Goal: Task Accomplishment & Management: Manage account settings

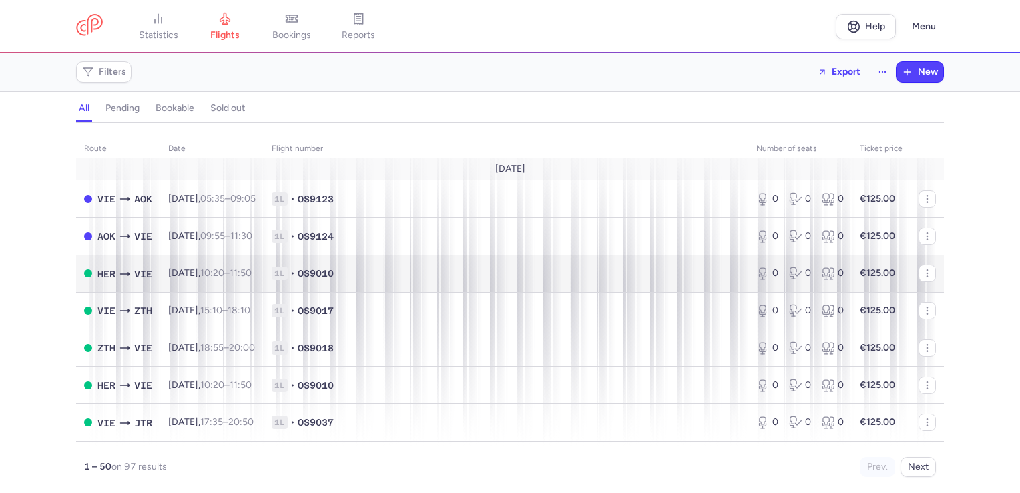
scroll to position [133, 0]
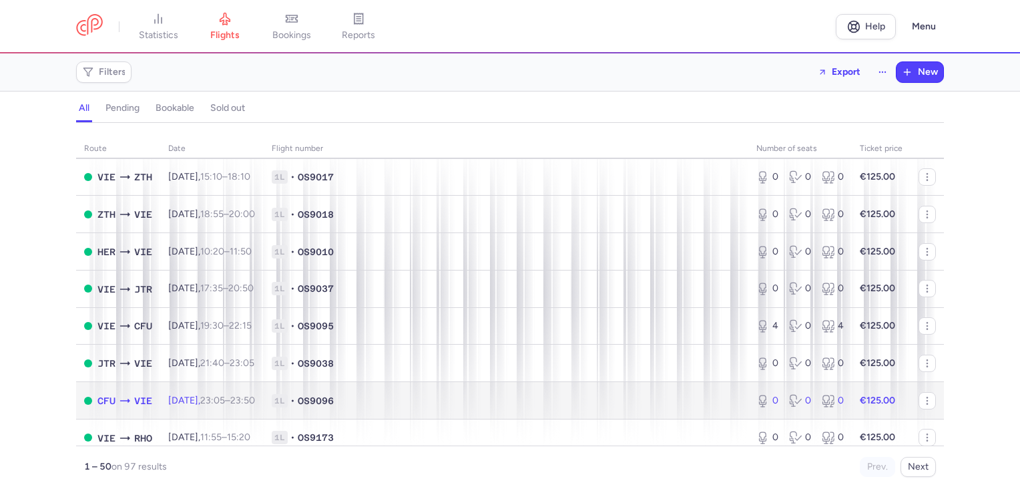
click at [232, 413] on td "[DATE] 23:05 – 23:50 +0" at bounding box center [211, 400] width 103 height 37
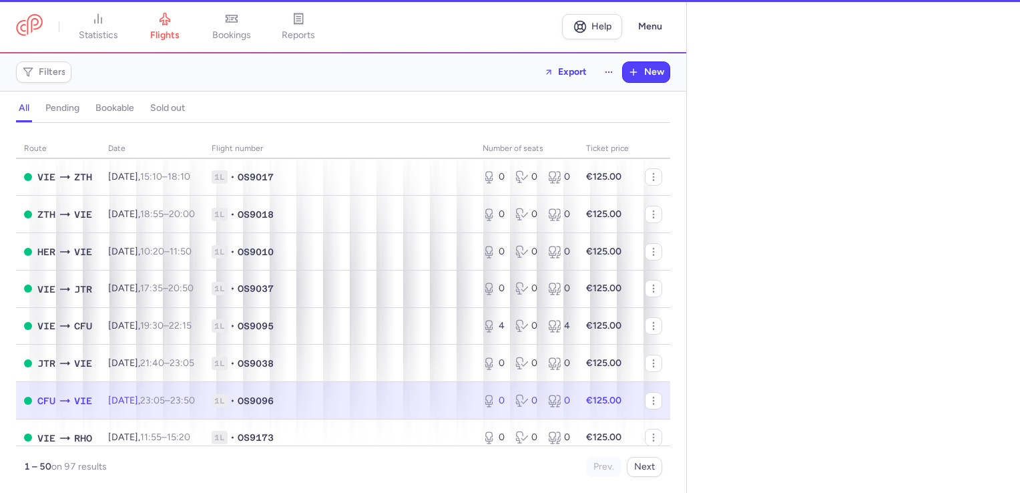
select select "days"
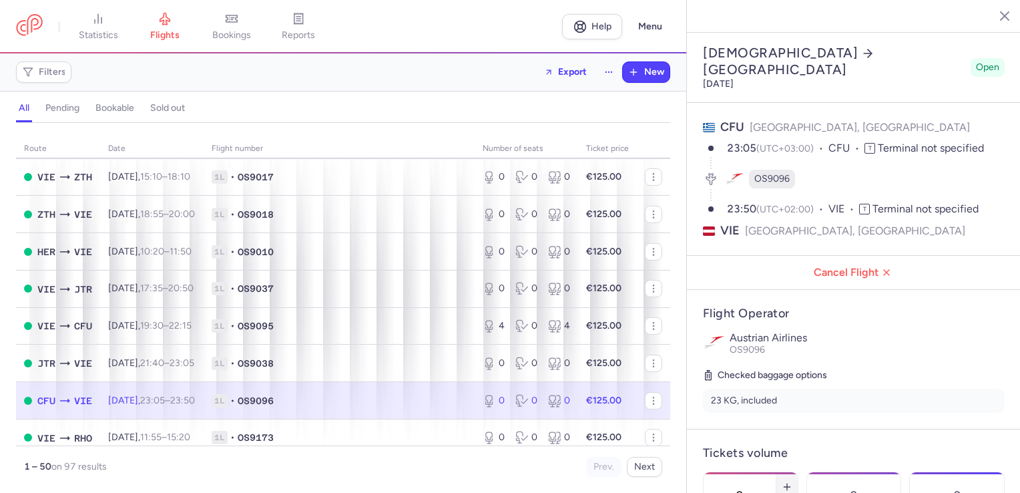
click at [792, 481] on icon "button" at bounding box center [787, 486] width 11 height 11
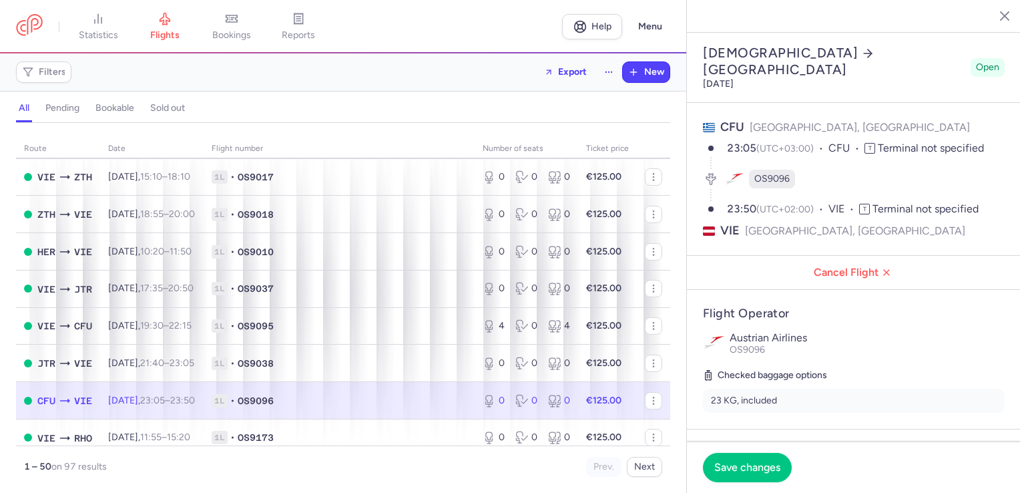
click at [792, 481] on icon "button" at bounding box center [787, 486] width 11 height 11
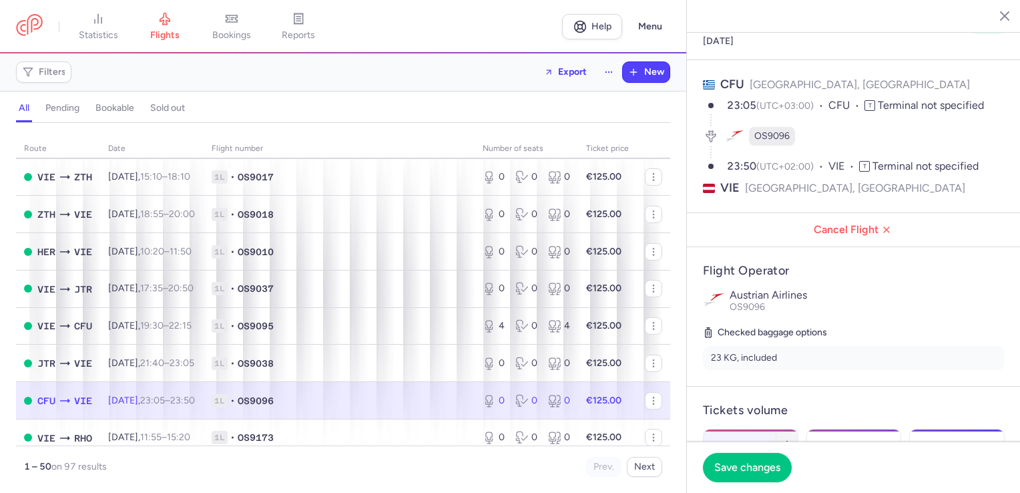
scroll to position [67, 0]
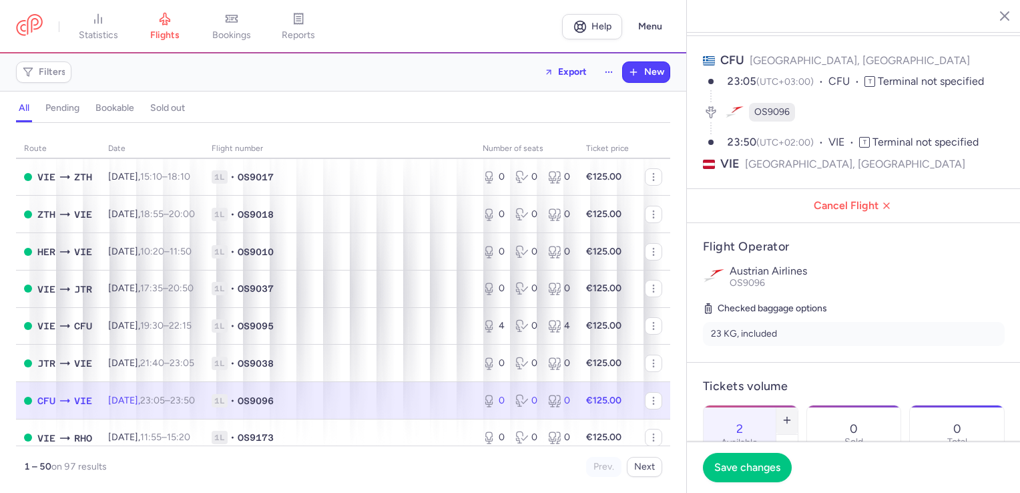
click at [798, 405] on button "button" at bounding box center [786, 419] width 21 height 29
click at [790, 420] on line "button" at bounding box center [787, 420] width 6 height 0
click at [759, 464] on span "Save changes" at bounding box center [747, 466] width 66 height 12
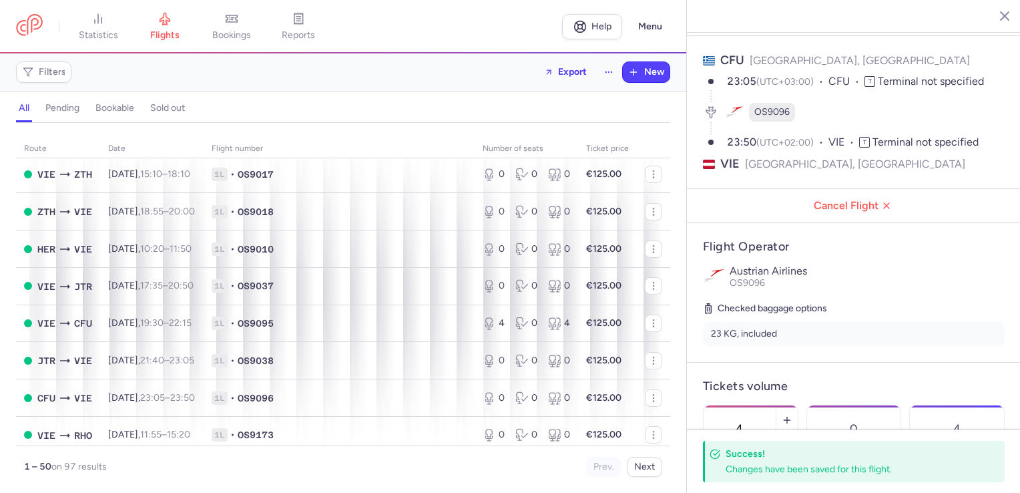
scroll to position [601, 0]
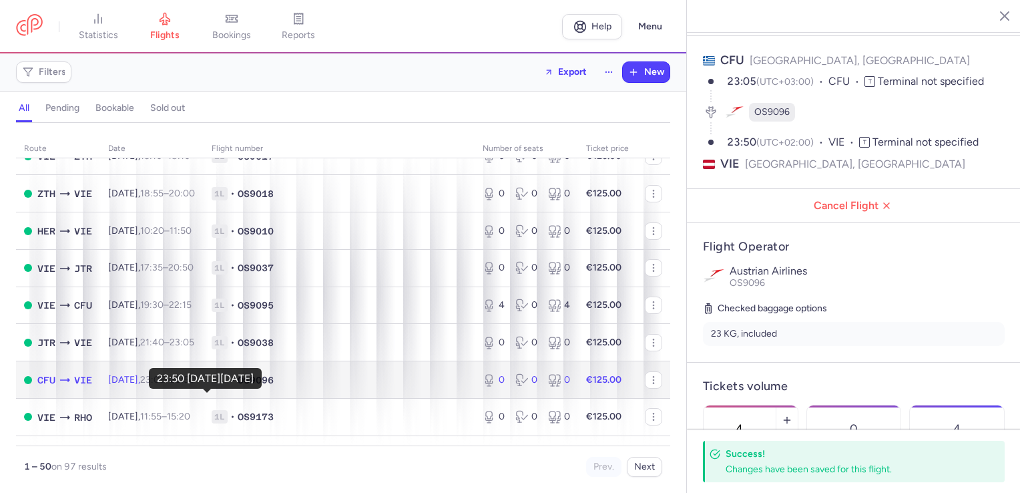
click at [195, 385] on time "23:50 +0" at bounding box center [182, 379] width 25 height 11
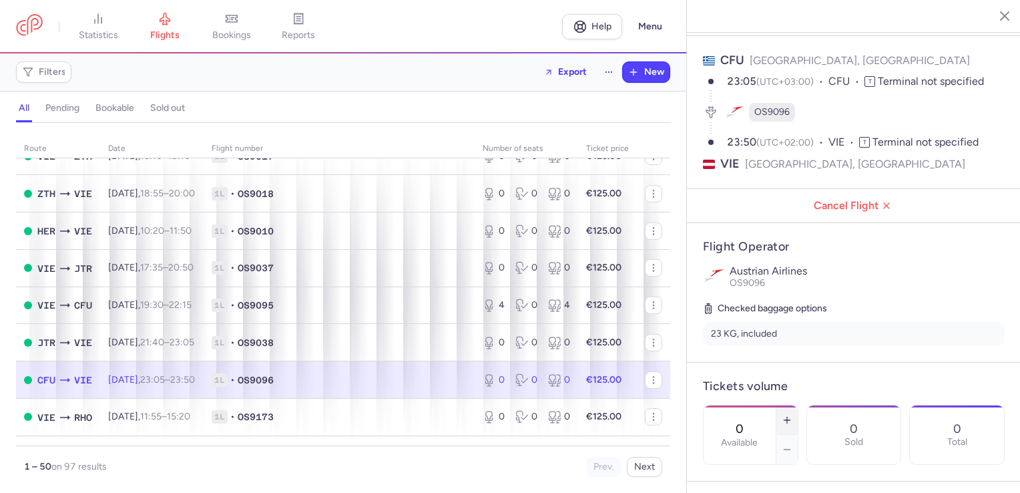
click at [792, 414] on icon "button" at bounding box center [787, 419] width 11 height 11
click at [763, 471] on span "Save changes" at bounding box center [747, 466] width 66 height 12
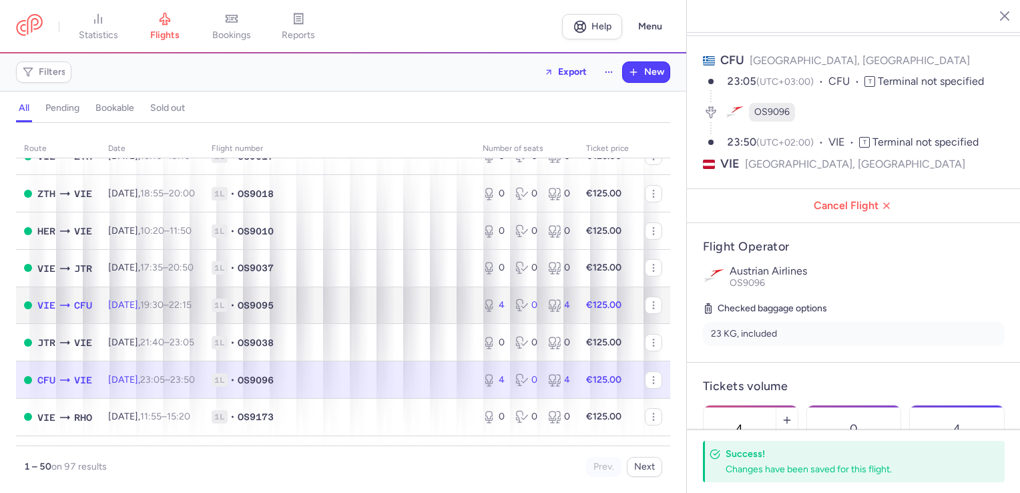
click at [155, 310] on span "[DATE] 19:30 – 22:15 +0" at bounding box center [149, 304] width 83 height 11
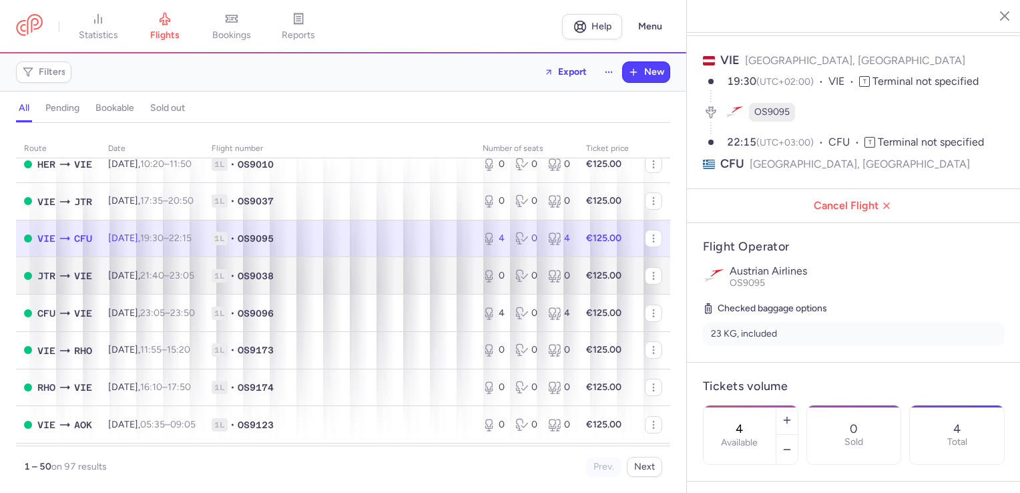
scroll to position [801, 0]
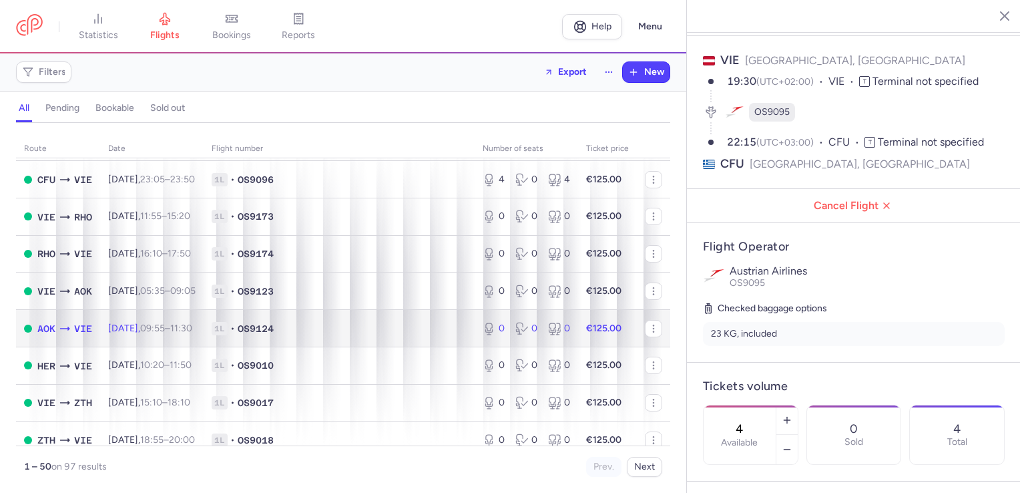
click at [192, 334] on time "11:30 +0" at bounding box center [181, 327] width 22 height 11
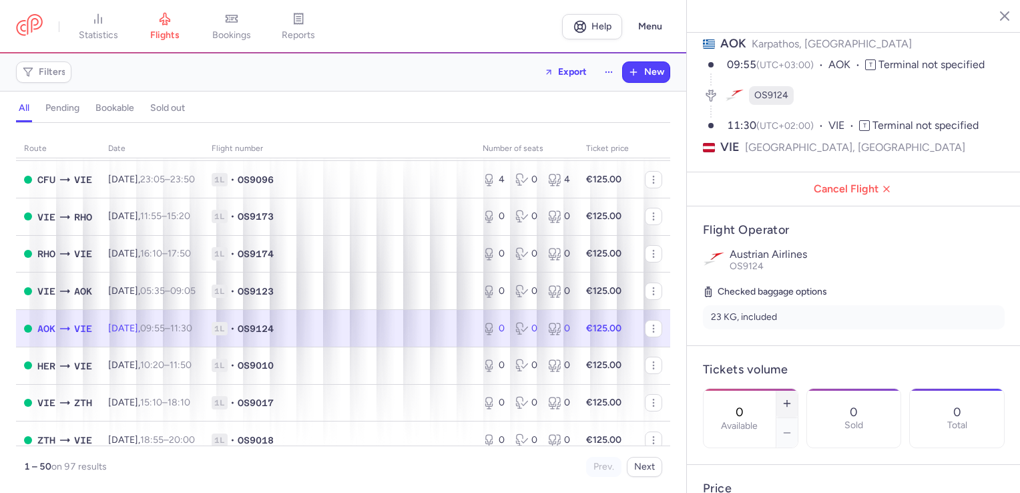
click at [787, 400] on line "button" at bounding box center [787, 403] width 0 height 6
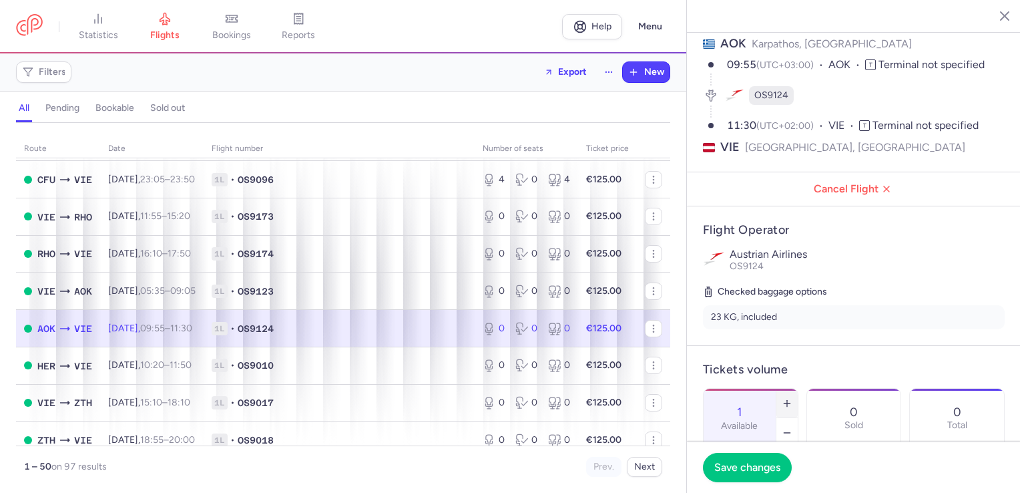
click at [787, 400] on line "button" at bounding box center [787, 403] width 0 height 6
type input "4"
click at [777, 460] on span "Save changes" at bounding box center [747, 466] width 66 height 12
